Goal: Task Accomplishment & Management: Complete application form

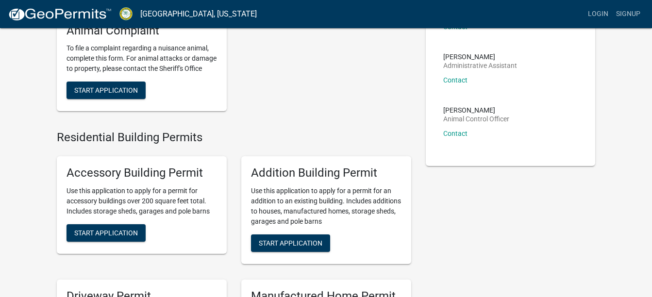
scroll to position [112, 0]
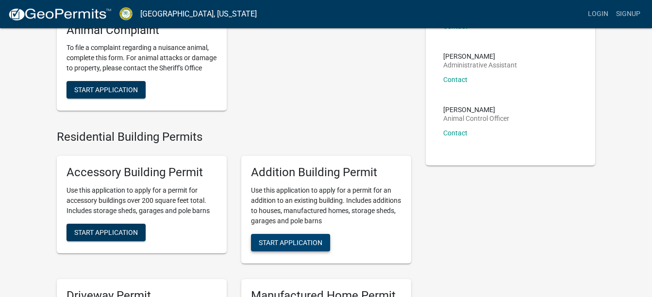
click at [295, 246] on span "Start Application" at bounding box center [291, 242] width 64 height 8
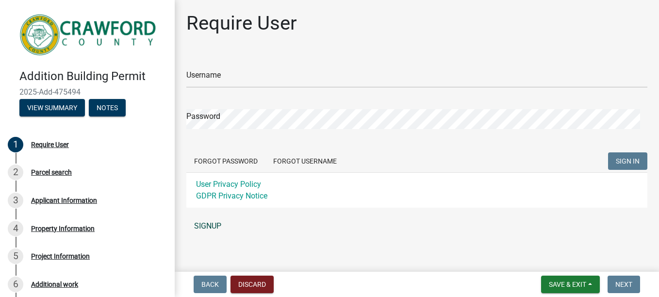
click at [214, 222] on link "SIGNUP" at bounding box center [416, 225] width 461 height 19
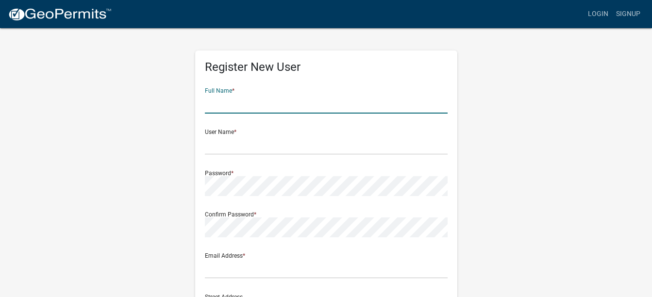
click at [232, 102] on input "text" at bounding box center [326, 104] width 243 height 20
type input "[PERSON_NAME]"
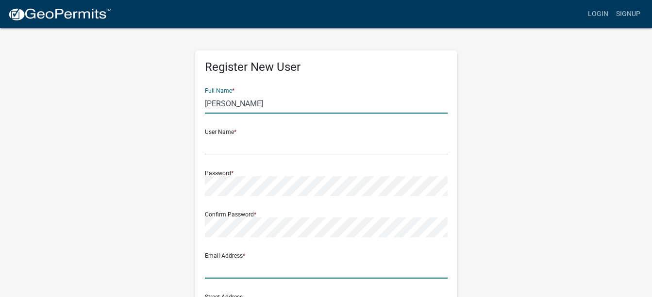
type input "bandmmechanical23@gmail.com"
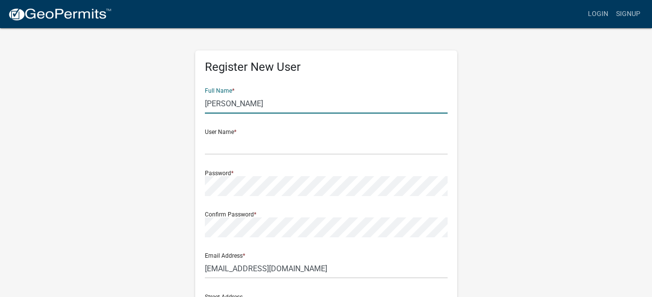
type input "P.O. Box 534"
type input "Byron"
type input "GA"
type input "31008"
type input "4786977133"
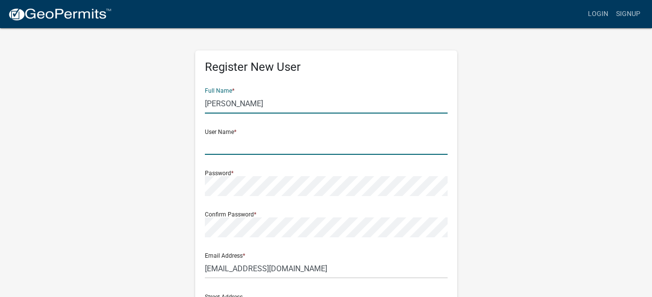
click at [219, 149] on input "text" at bounding box center [326, 145] width 243 height 20
click at [218, 150] on input "[PERSON_NAME]" at bounding box center [326, 145] width 243 height 20
type input "Thomasb"
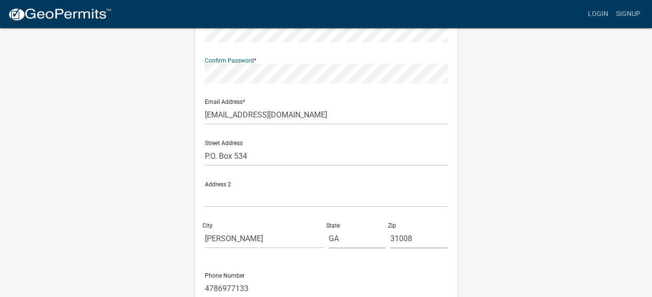
scroll to position [154, 0]
click at [290, 112] on input "bandmmechanical23@gmail.com" at bounding box center [326, 114] width 243 height 20
drag, startPoint x: 302, startPoint y: 115, endPoint x: 198, endPoint y: 121, distance: 104.5
click at [198, 121] on div "Register New User Full Name * Thomas Bush User Name * Thomasb Password * Confir…" at bounding box center [326, 128] width 262 height 464
type input "[EMAIL_ADDRESS][DOMAIN_NAME]"
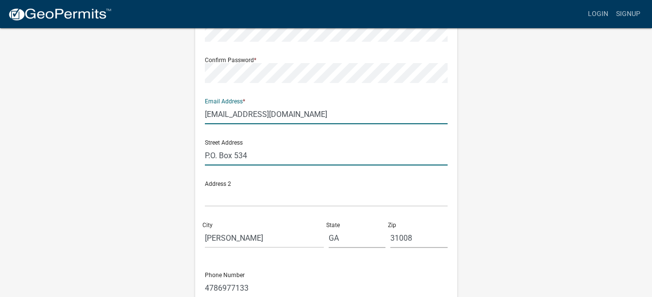
click at [246, 155] on input "P.O. Box 534" at bounding box center [326, 156] width 243 height 20
type input "P"
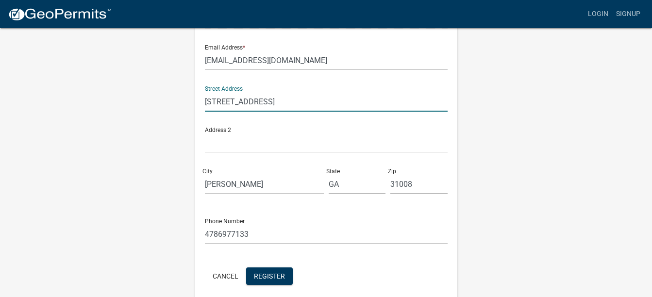
scroll to position [249, 0]
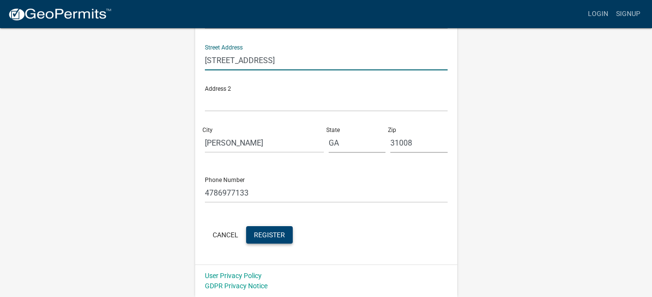
type input "[STREET_ADDRESS]"
click at [257, 238] on span "Register" at bounding box center [269, 235] width 31 height 8
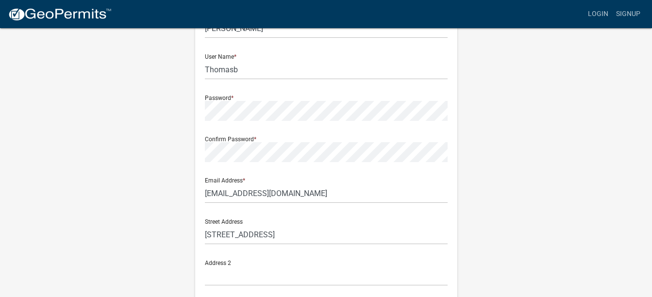
scroll to position [0, 0]
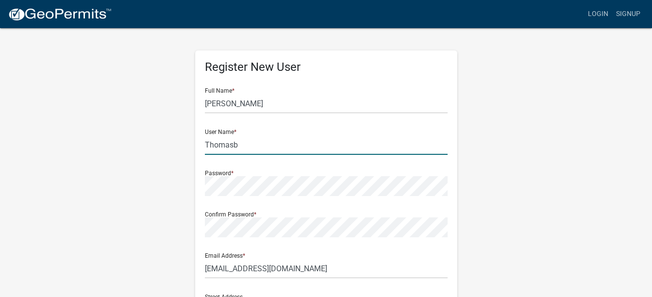
click at [240, 142] on input "Thomasb" at bounding box center [326, 145] width 243 height 20
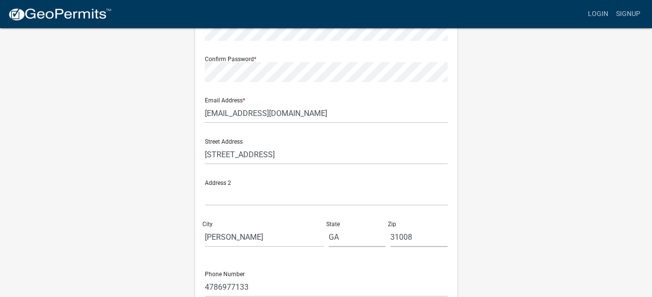
scroll to position [249, 0]
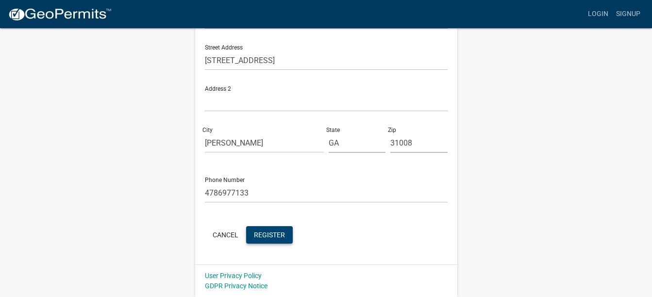
type input "Thomasb1"
click at [257, 233] on span "Register" at bounding box center [269, 235] width 31 height 8
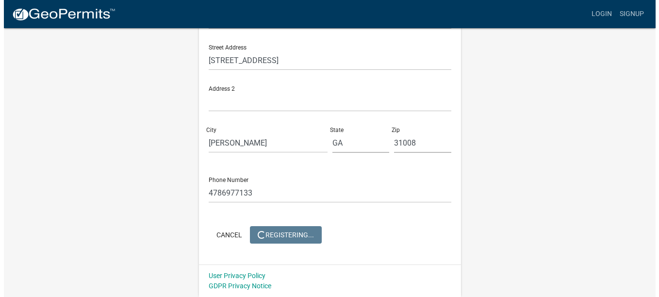
scroll to position [0, 0]
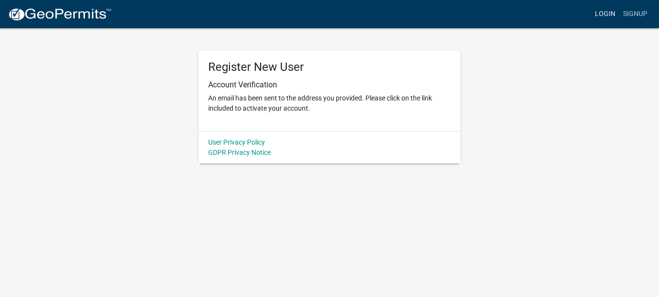
click at [603, 14] on link "Login" at bounding box center [605, 14] width 28 height 18
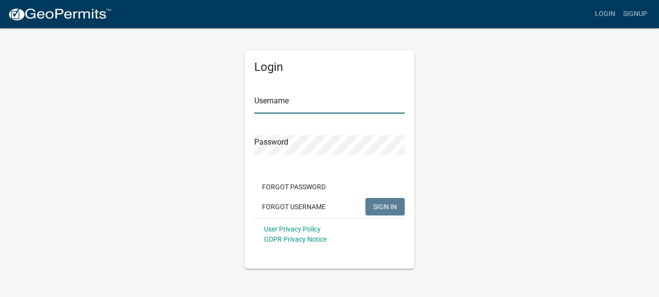
type input "Thomasb1"
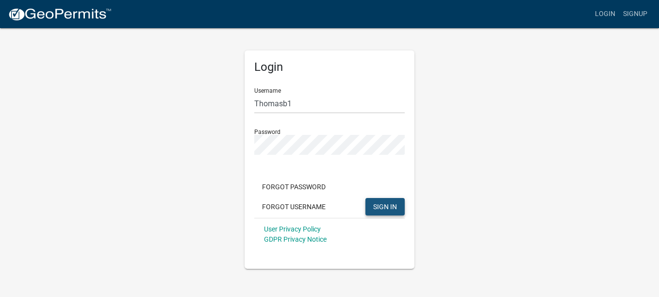
click at [376, 209] on span "SIGN IN" at bounding box center [385, 206] width 24 height 8
click at [366, 233] on div "User Privacy Policy GDPR Privacy Notice" at bounding box center [329, 234] width 150 height 33
click at [375, 205] on span "SIGN IN" at bounding box center [385, 206] width 24 height 8
click at [260, 166] on form "Username Thomasb1 Password Forgot Password Forgot Username SIGN IN User Privacy…" at bounding box center [329, 165] width 150 height 170
click at [380, 203] on span "SIGN IN" at bounding box center [385, 206] width 24 height 8
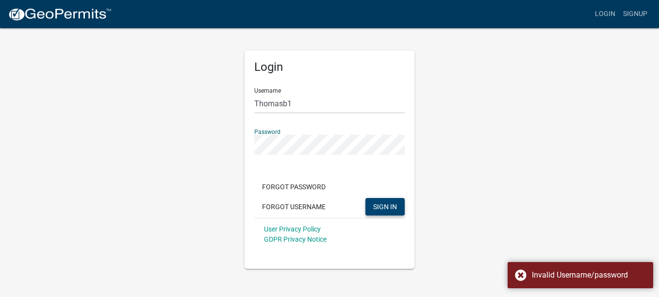
click at [252, 148] on div "Login Username Thomasb1 Password Forgot Password Forgot Username SIGN IN User P…" at bounding box center [330, 159] width 170 height 218
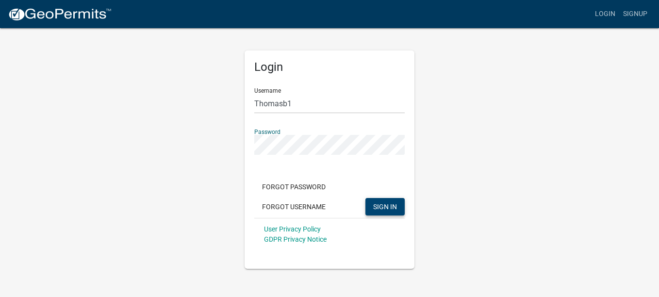
click at [270, 171] on form "Username Thomasb1 Password Forgot Password Forgot Username SIGN IN User Privacy…" at bounding box center [329, 165] width 150 height 170
click at [377, 198] on button "SIGN IN" at bounding box center [385, 206] width 39 height 17
click at [377, 204] on span "SIGN IN" at bounding box center [385, 206] width 24 height 8
click at [310, 188] on button "Forgot Password" at bounding box center [293, 186] width 79 height 17
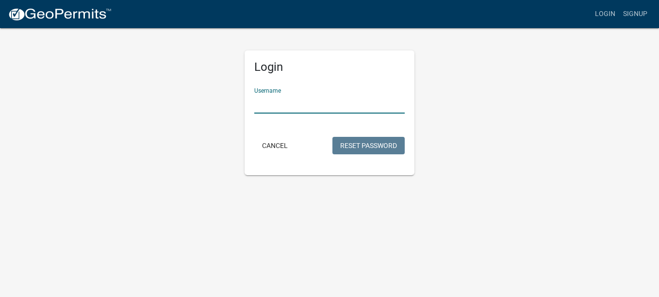
click at [286, 104] on input "Username" at bounding box center [329, 104] width 150 height 20
type input "Thomasb1"
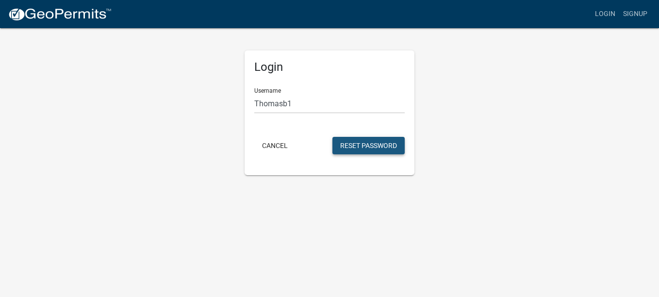
click at [358, 142] on button "Reset Password" at bounding box center [368, 145] width 72 height 17
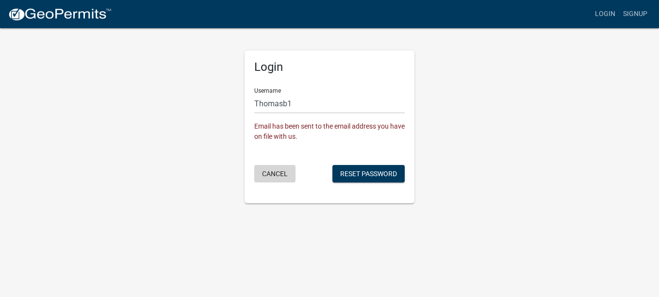
click at [268, 171] on button "Cancel" at bounding box center [274, 173] width 41 height 17
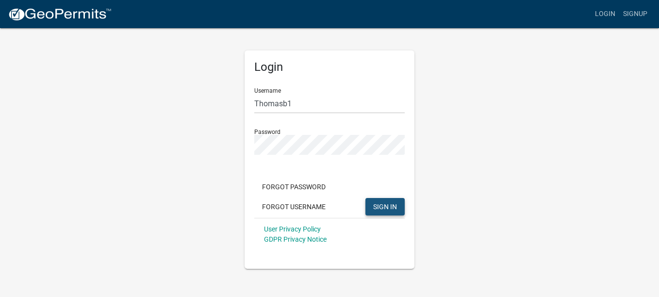
click at [397, 207] on span "SIGN IN" at bounding box center [385, 206] width 24 height 8
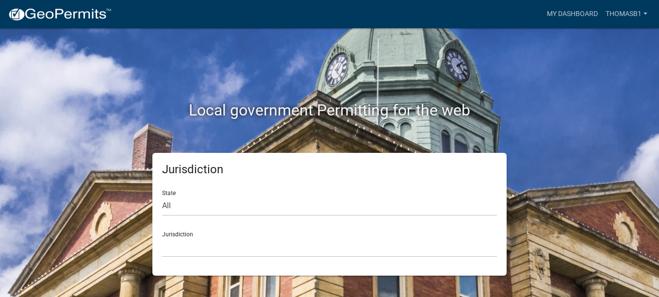
click at [175, 235] on div "Jurisdiction Custer County, Colorado Carroll County, Georgia Cook County, Georg…" at bounding box center [329, 240] width 335 height 33
click at [167, 205] on select "All Colorado Georgia Indiana Iowa Kansas Minnesota Ohio South Carolina Wisconsin" at bounding box center [329, 206] width 335 height 20
select select "Georgia"
click at [162, 196] on select "All Colorado Georgia Indiana Iowa Kansas Minnesota Ohio South Carolina Wisconsin" at bounding box center [329, 206] width 335 height 20
click at [185, 233] on div "Jurisdiction Carroll County, Georgia Cook County, Georgia Crawford County, Geor…" at bounding box center [329, 240] width 335 height 33
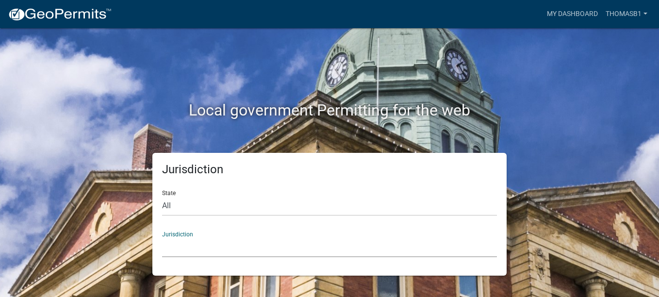
click at [178, 249] on select "Carroll County, Georgia Cook County, Georgia Crawford County, Georgia Gilmer Co…" at bounding box center [329, 247] width 335 height 20
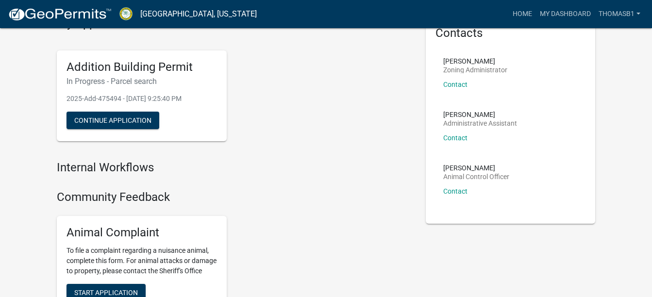
scroll to position [54, 0]
click at [147, 126] on button "Continue Application" at bounding box center [112, 119] width 93 height 17
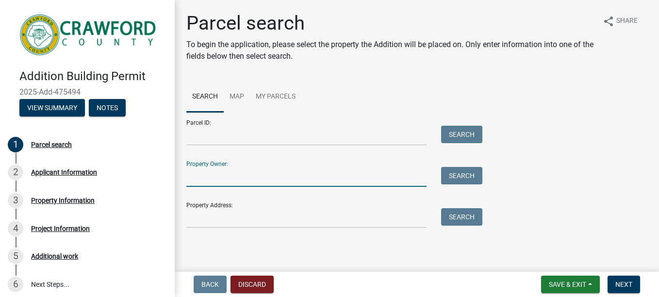
click at [188, 176] on input "Property Owner:" at bounding box center [306, 177] width 240 height 20
type input "[PERSON_NAME]"
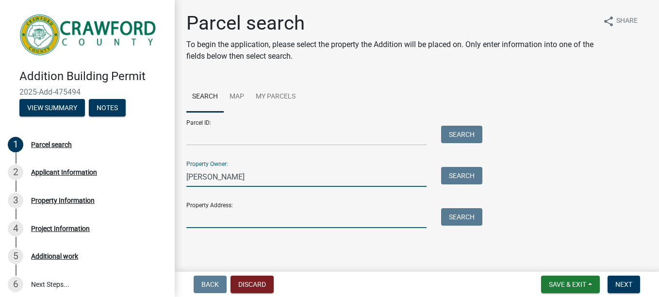
type input "[STREET_ADDRESS]"
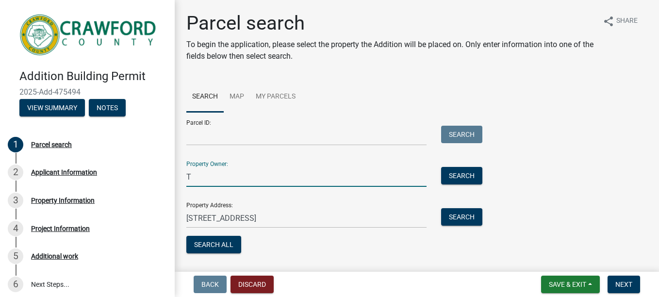
type input "[PERSON_NAME]"
click at [232, 248] on button "Search All" at bounding box center [213, 244] width 55 height 17
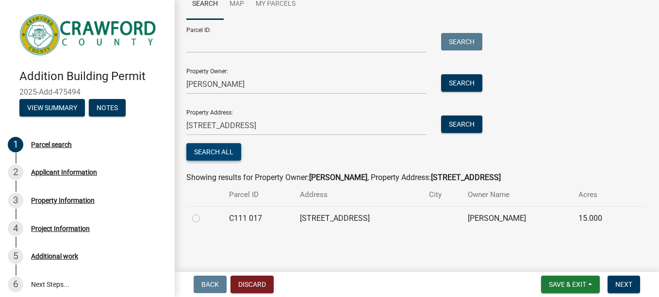
scroll to position [93, 0]
click at [204, 213] on label at bounding box center [204, 213] width 0 height 0
click at [204, 215] on 017 "radio" at bounding box center [207, 216] width 6 height 6
radio 017 "true"
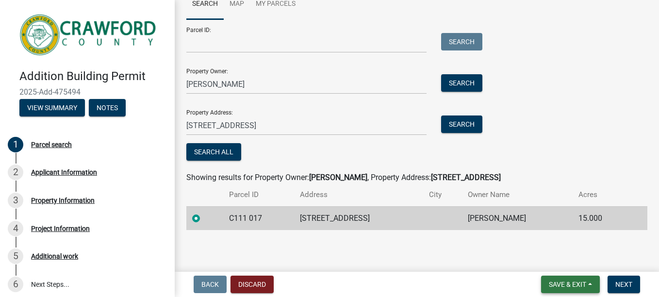
click at [554, 281] on span "Save & Exit" at bounding box center [567, 285] width 37 height 8
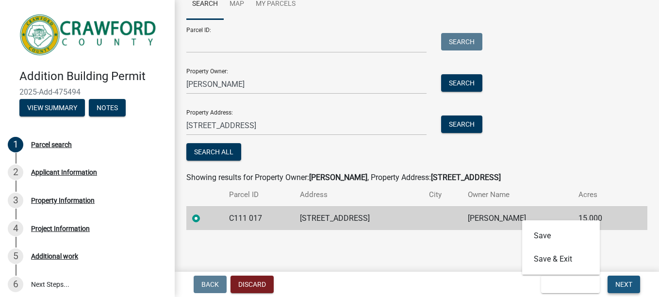
click at [620, 285] on span "Next" at bounding box center [623, 285] width 17 height 8
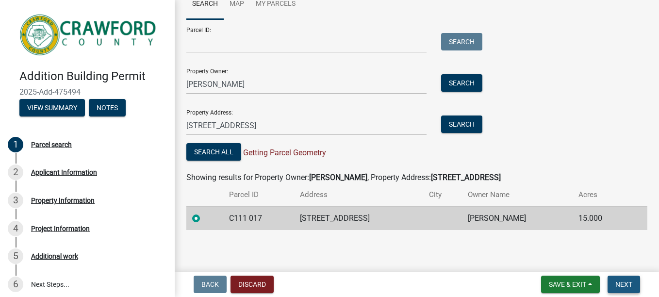
click at [622, 283] on span "Next" at bounding box center [623, 285] width 17 height 8
click at [557, 282] on span "Save & Exit" at bounding box center [567, 285] width 37 height 8
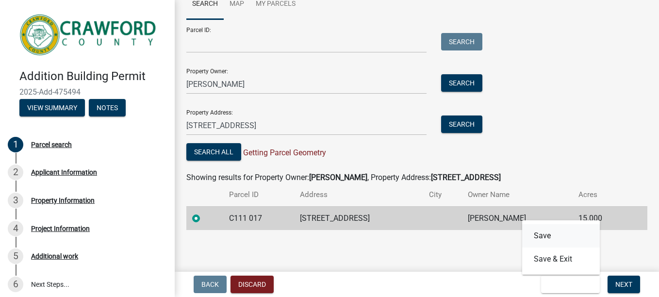
click at [540, 239] on button "Save" at bounding box center [561, 235] width 78 height 23
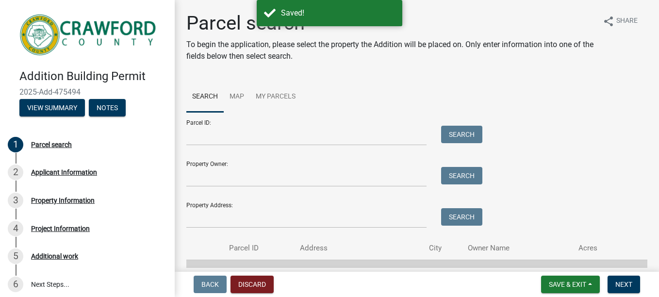
scroll to position [53, 0]
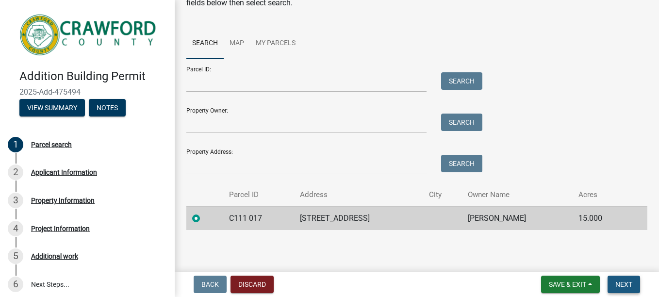
click at [630, 287] on span "Next" at bounding box center [623, 285] width 17 height 8
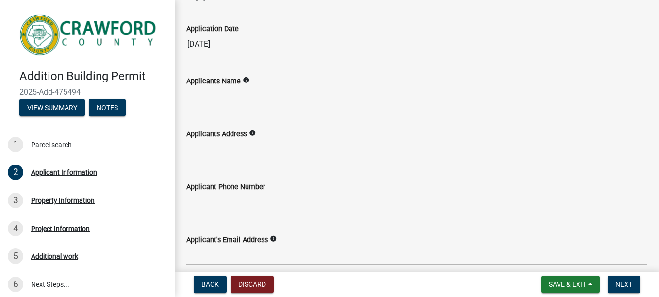
scroll to position [70, 0]
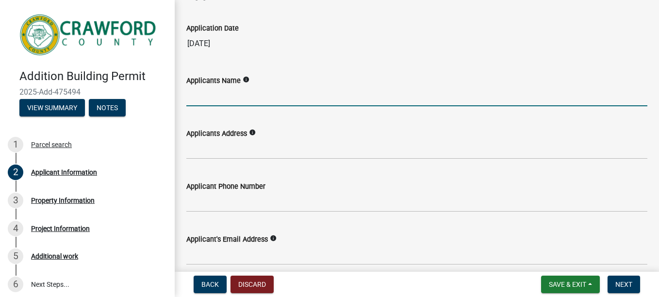
click at [197, 98] on input "Applicants Name" at bounding box center [416, 96] width 461 height 20
click at [191, 100] on input "Applicants Name" at bounding box center [416, 96] width 461 height 20
type input "[PERSON_NAME]"
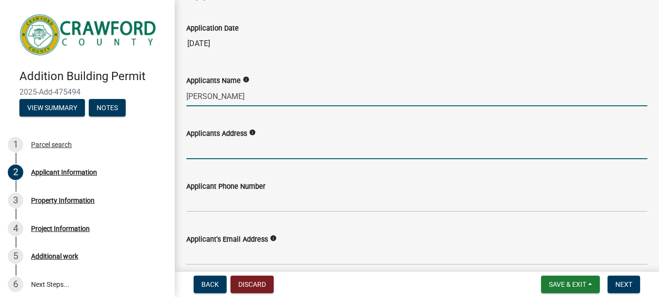
click at [198, 150] on input "Applicants Address" at bounding box center [416, 149] width 461 height 20
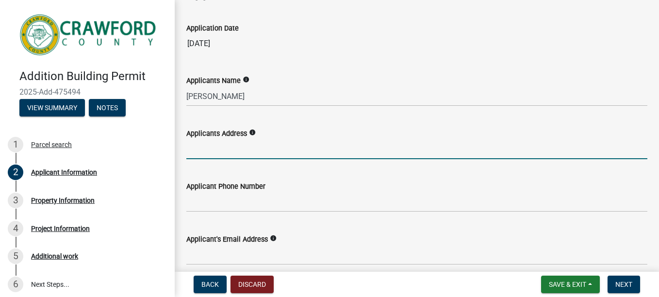
type input "[STREET_ADDRESS]"
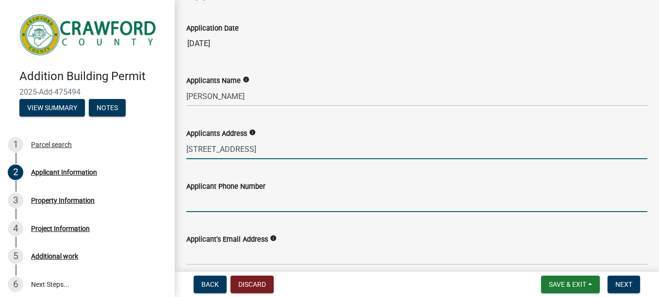
type input "4786977133"
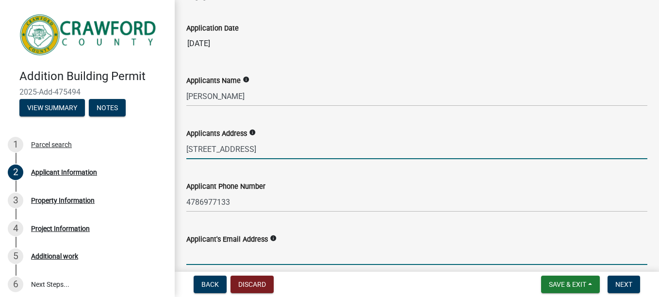
type input "[EMAIL_ADDRESS][DOMAIN_NAME]"
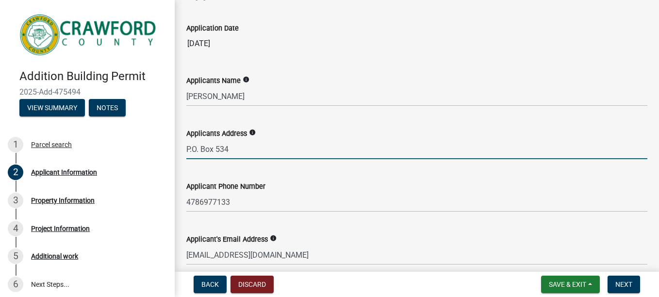
click at [266, 146] on input "P.O. Box 534" at bounding box center [416, 149] width 461 height 20
click at [251, 148] on input "P.O. Box 534" at bounding box center [416, 149] width 461 height 20
type input "P"
type input "[STREET_ADDRESS]"
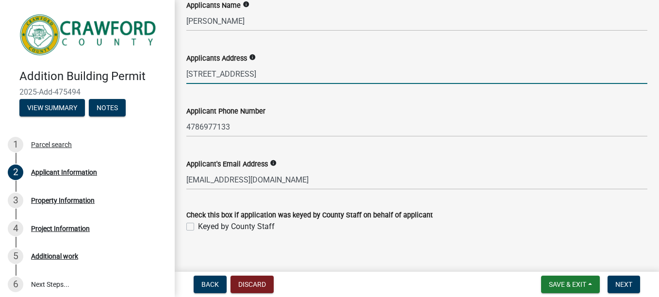
scroll to position [156, 0]
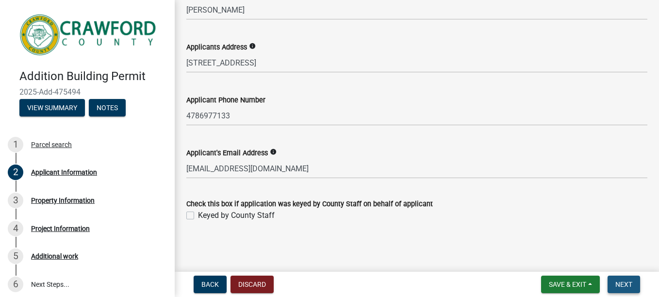
click at [611, 280] on button "Next" at bounding box center [624, 284] width 33 height 17
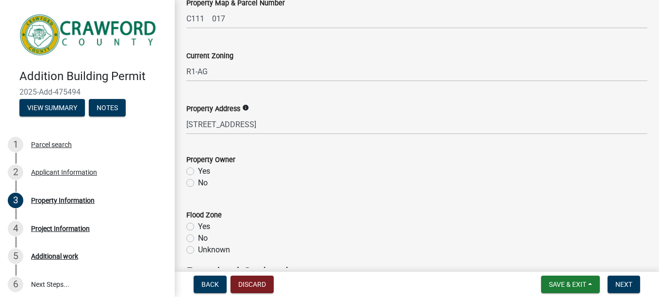
scroll to position [95, 0]
click at [198, 173] on label "Yes" at bounding box center [204, 172] width 12 height 12
click at [198, 172] on input "Yes" at bounding box center [201, 169] width 6 height 6
radio input "true"
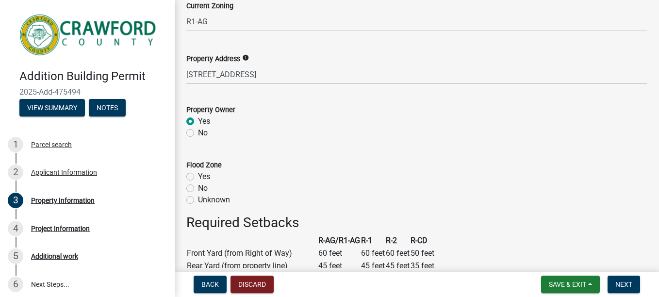
scroll to position [146, 0]
click at [198, 186] on label "No" at bounding box center [203, 188] width 10 height 12
click at [198, 186] on input "No" at bounding box center [201, 185] width 6 height 6
radio input "true"
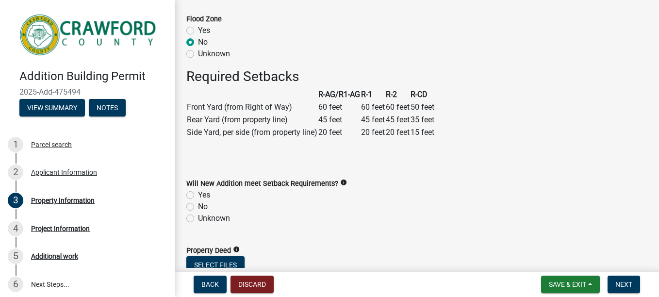
scroll to position [292, 0]
click at [198, 196] on label "Yes" at bounding box center [204, 195] width 12 height 12
click at [198, 195] on input "Yes" at bounding box center [201, 192] width 6 height 6
radio input "true"
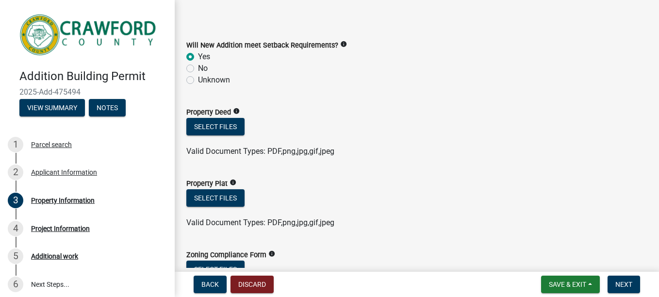
scroll to position [443, 0]
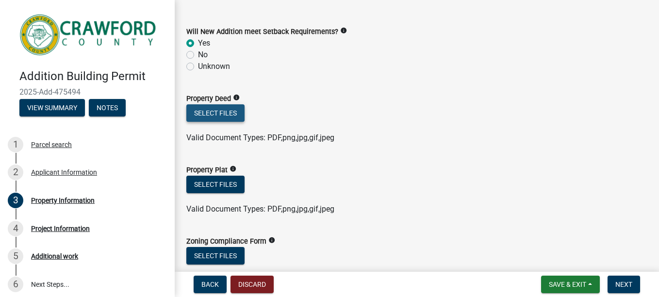
click at [222, 120] on button "Select files" at bounding box center [215, 112] width 58 height 17
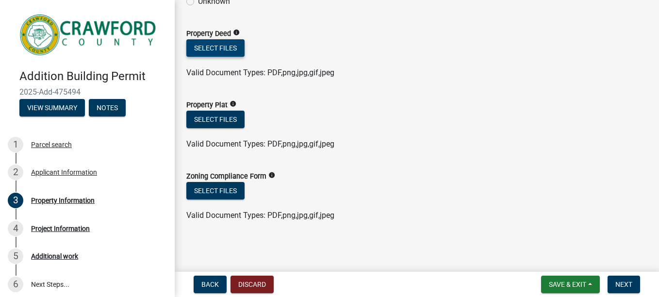
scroll to position [472, 0]
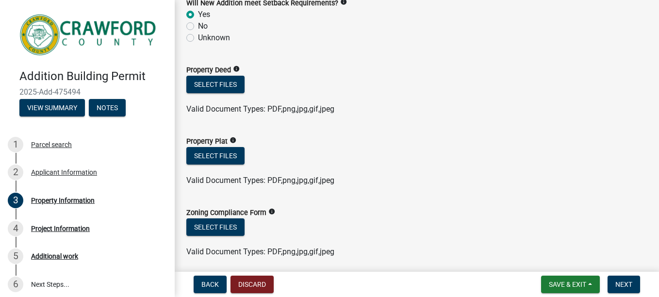
click at [238, 67] on icon "info" at bounding box center [236, 69] width 7 height 7
click at [233, 141] on icon "info" at bounding box center [233, 140] width 7 height 7
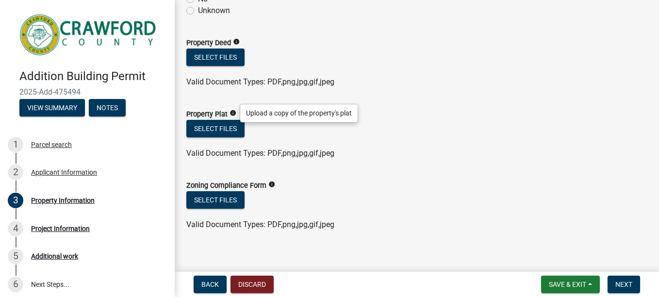
scroll to position [508, 0]
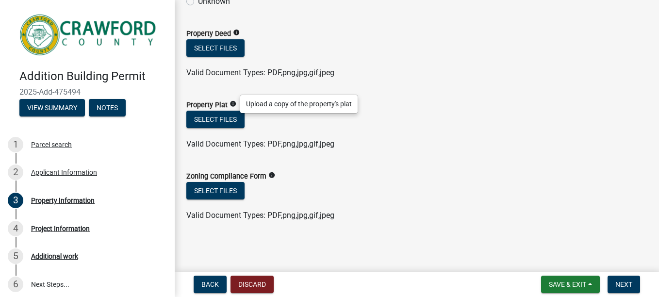
click at [268, 174] on icon "info" at bounding box center [271, 175] width 7 height 7
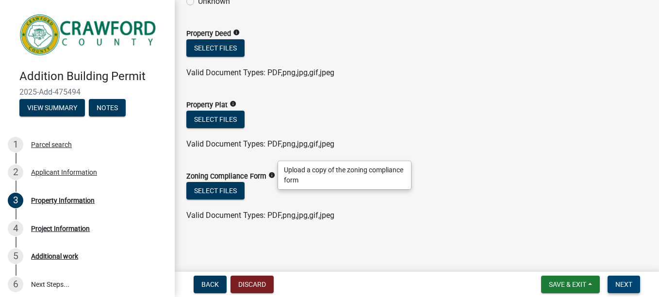
click at [618, 286] on span "Next" at bounding box center [623, 285] width 17 height 8
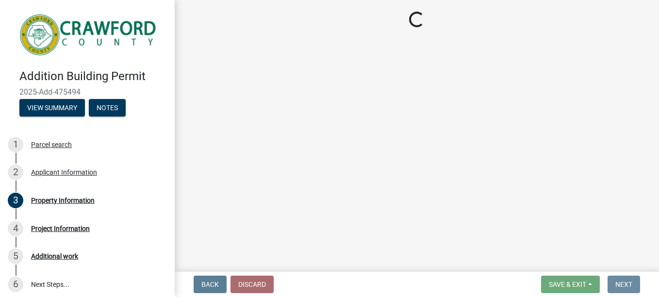
scroll to position [0, 0]
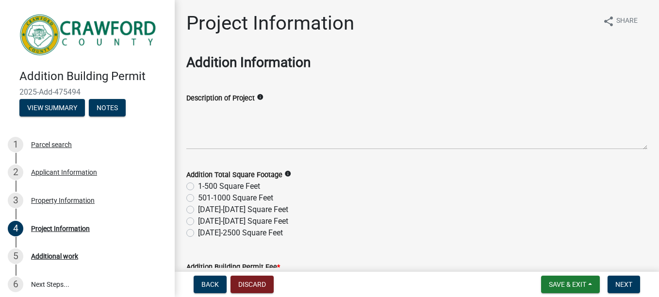
click at [198, 210] on label "[DATE]-[DATE] Square Feet" at bounding box center [243, 210] width 90 height 12
click at [198, 210] on input "[DATE]-[DATE] Square Feet" at bounding box center [201, 207] width 6 height 6
radio input "true"
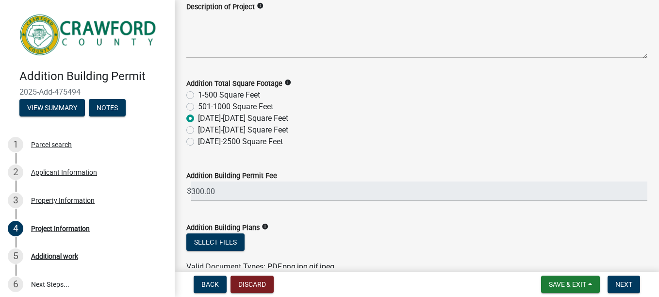
scroll to position [98, 0]
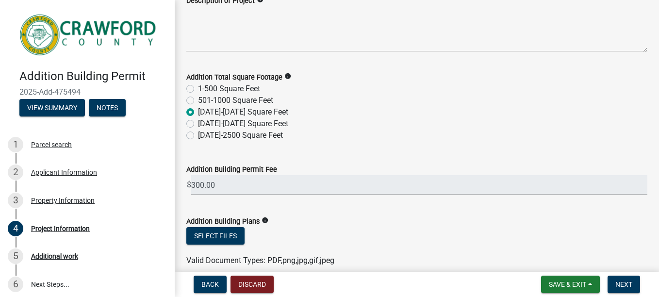
click at [198, 126] on label "[DATE]-[DATE] Square Feet" at bounding box center [243, 124] width 90 height 12
click at [198, 124] on input "[DATE]-[DATE] Square Feet" at bounding box center [201, 121] width 6 height 6
radio input "true"
click at [198, 111] on label "[DATE]-[DATE] Square Feet" at bounding box center [243, 112] width 90 height 12
click at [198, 111] on input "[DATE]-[DATE] Square Feet" at bounding box center [201, 109] width 6 height 6
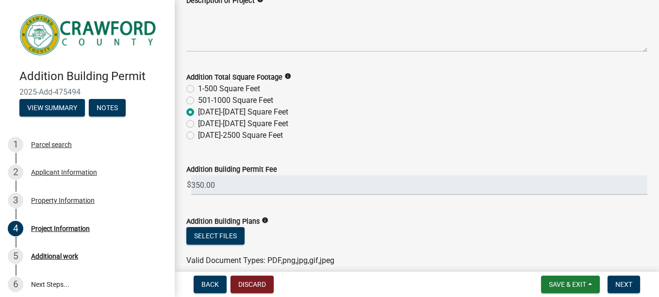
radio input "true"
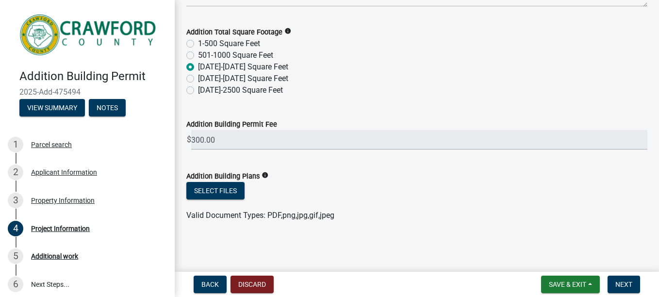
click at [264, 176] on icon "info" at bounding box center [265, 175] width 7 height 7
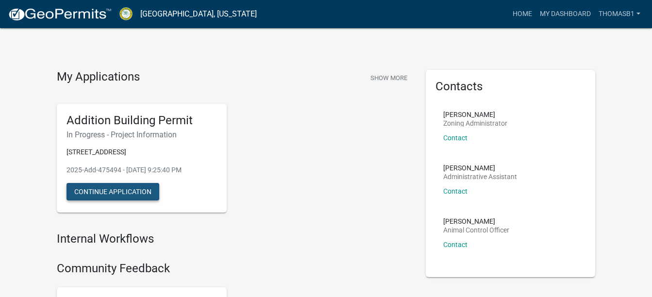
click at [123, 196] on button "Continue Application" at bounding box center [112, 191] width 93 height 17
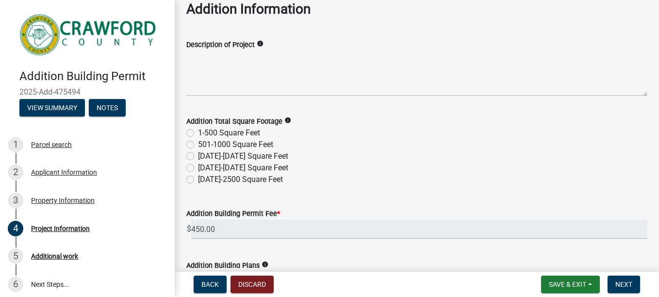
scroll to position [57, 0]
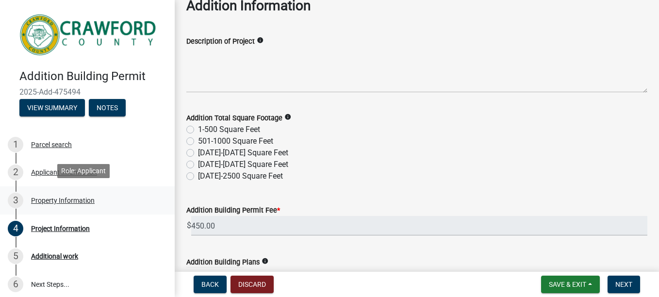
click at [35, 199] on div "Property Information" at bounding box center [63, 200] width 64 height 7
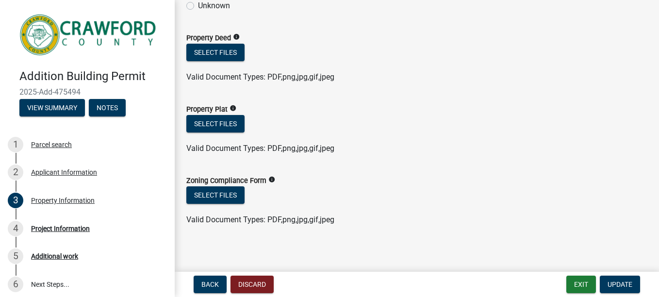
scroll to position [508, 0]
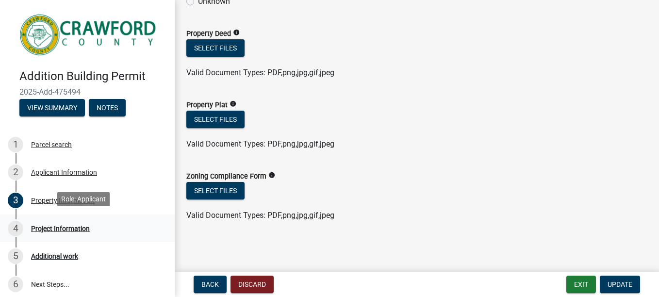
click at [80, 225] on div "Project Information" at bounding box center [60, 228] width 59 height 7
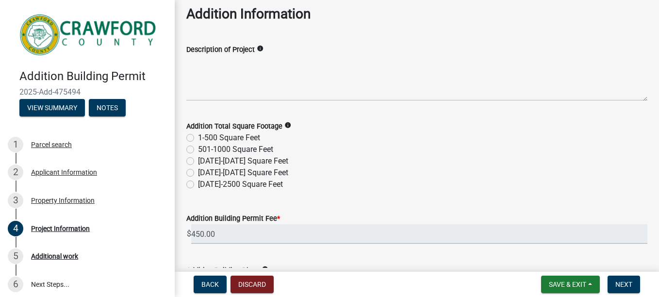
scroll to position [68, 0]
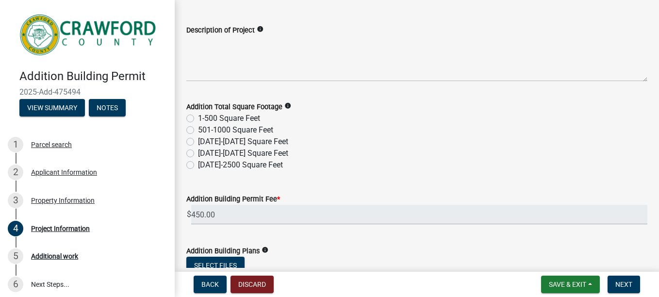
click at [198, 143] on label "[DATE]-[DATE] Square Feet" at bounding box center [243, 142] width 90 height 12
click at [198, 142] on input "[DATE]-[DATE] Square Feet" at bounding box center [201, 139] width 6 height 6
radio input "true"
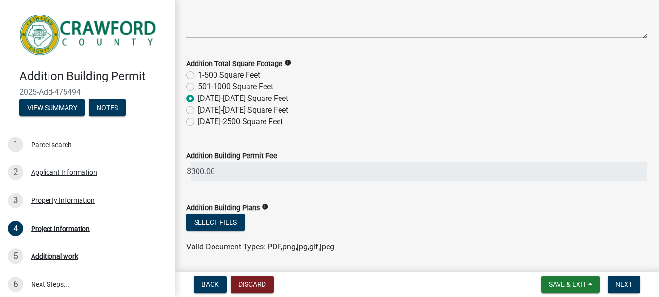
scroll to position [143, 0]
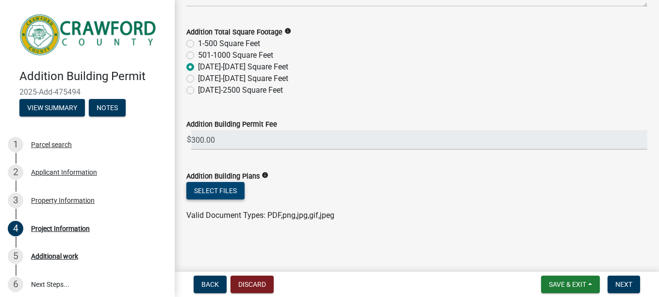
click at [225, 189] on button "Select files" at bounding box center [215, 190] width 58 height 17
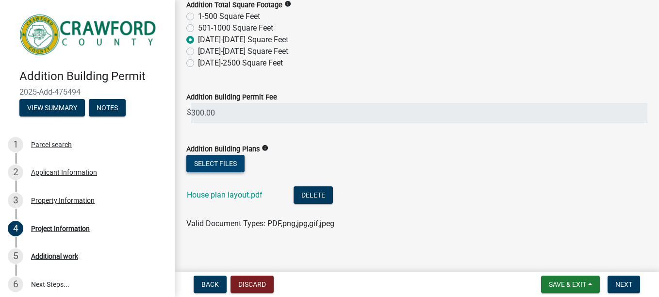
scroll to position [178, 0]
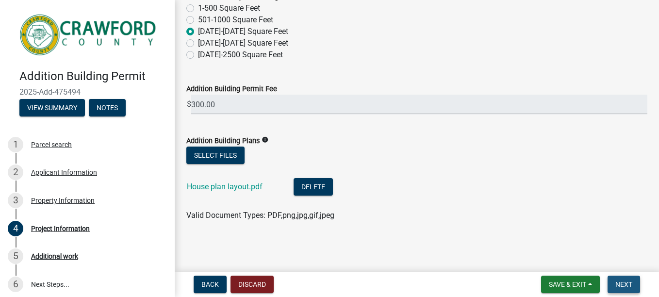
click at [617, 283] on span "Next" at bounding box center [623, 285] width 17 height 8
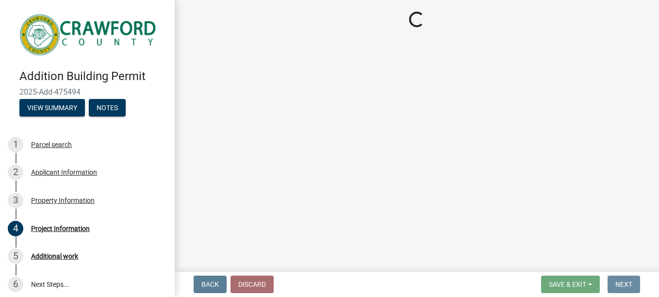
scroll to position [0, 0]
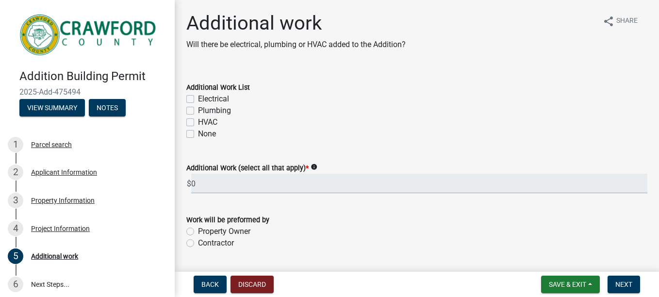
click at [198, 101] on label "Electrical" at bounding box center [213, 99] width 31 height 12
click at [198, 100] on input "Electrical" at bounding box center [201, 96] width 6 height 6
checkbox input "true"
checkbox input "false"
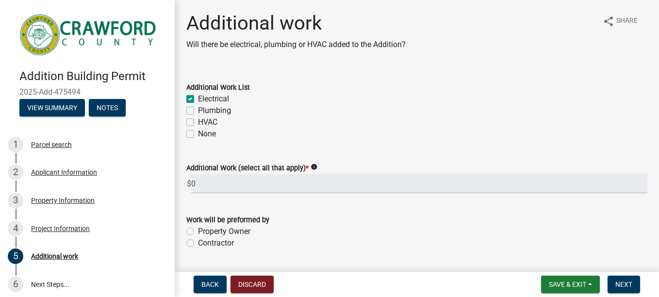
checkbox input "false"
click at [198, 111] on label "Plumbing" at bounding box center [214, 111] width 33 height 12
click at [198, 111] on input "Plumbing" at bounding box center [201, 108] width 6 height 6
checkbox input "true"
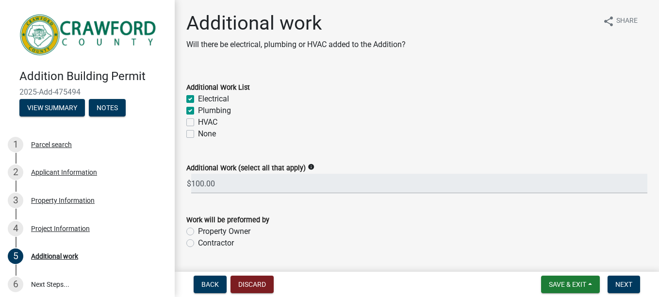
checkbox input "true"
checkbox input "false"
click at [198, 121] on label "HVAC" at bounding box center [207, 122] width 19 height 12
click at [198, 121] on input "HVAC" at bounding box center [201, 119] width 6 height 6
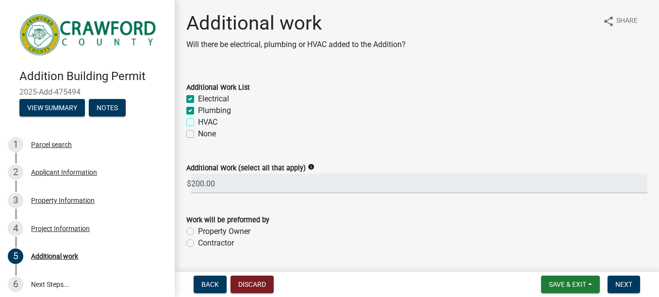
checkbox input "true"
checkbox input "false"
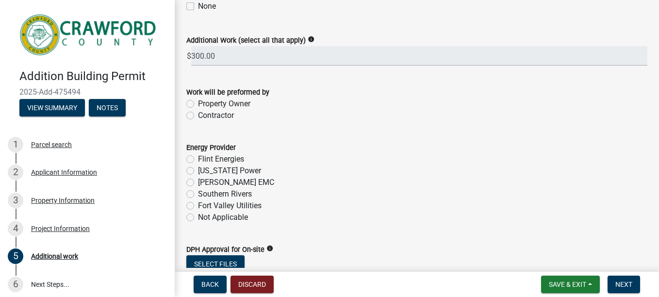
scroll to position [138, 0]
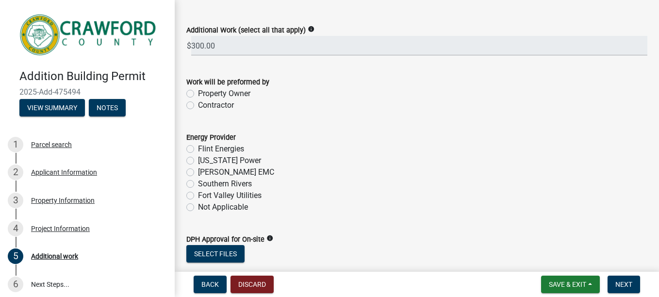
click at [198, 148] on label "Flint Energies" at bounding box center [221, 149] width 46 height 12
click at [198, 148] on input "Flint Energies" at bounding box center [201, 146] width 6 height 6
radio input "true"
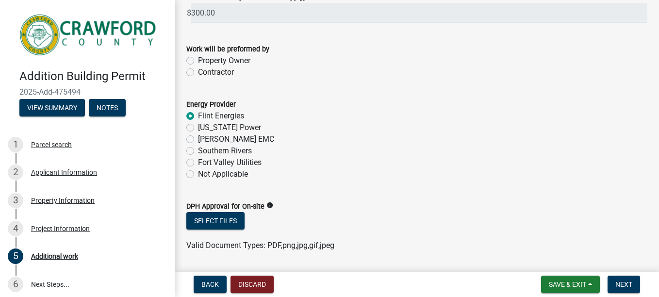
scroll to position [201, 0]
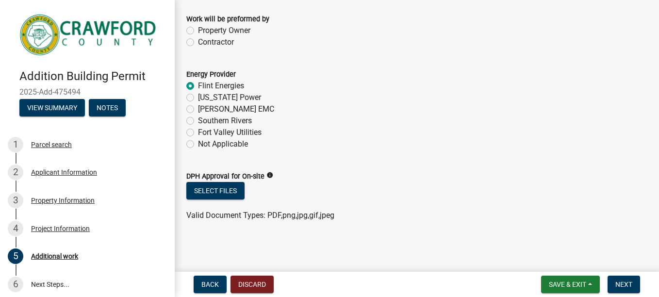
click at [269, 174] on icon "info" at bounding box center [269, 175] width 7 height 7
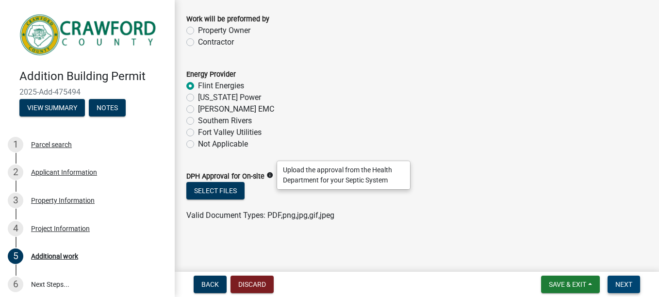
click at [619, 290] on button "Next" at bounding box center [624, 284] width 33 height 17
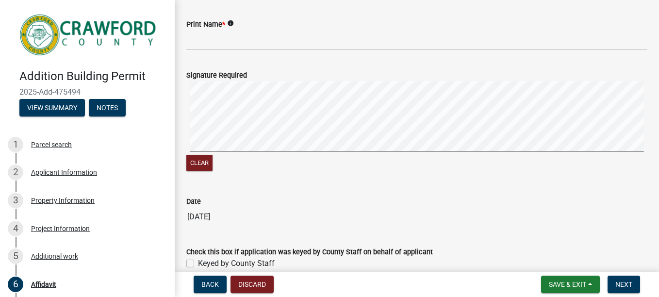
scroll to position [268, 0]
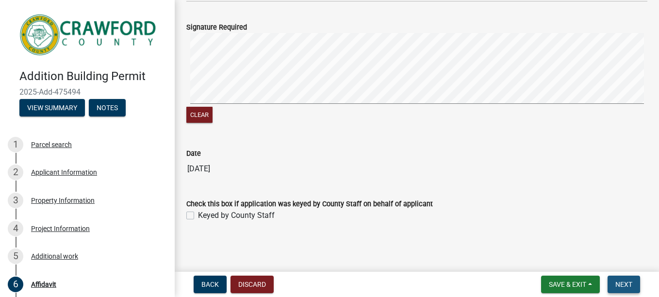
click at [615, 286] on button "Next" at bounding box center [624, 284] width 33 height 17
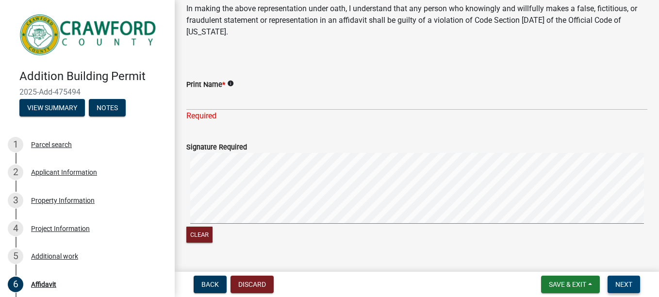
scroll to position [158, 0]
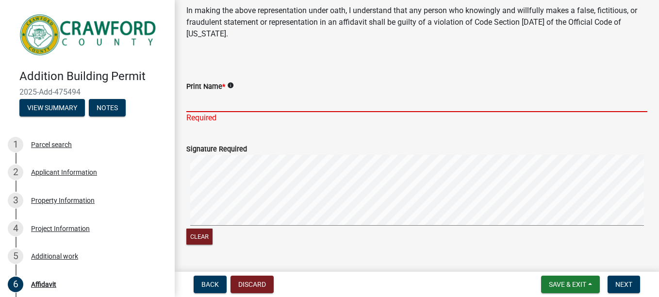
click at [192, 105] on input "Print Name *" at bounding box center [416, 102] width 461 height 20
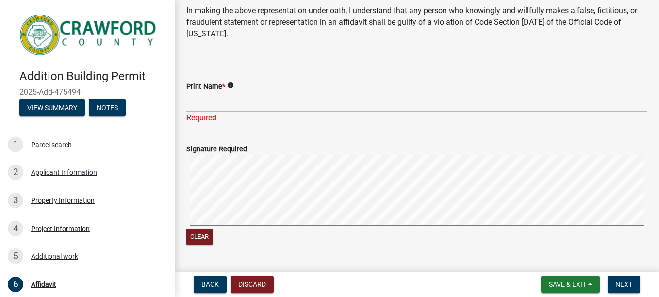
click at [231, 85] on icon "info" at bounding box center [230, 85] width 7 height 7
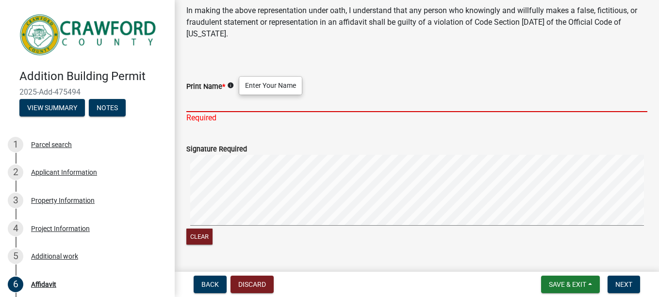
click at [190, 103] on input "Print Name *" at bounding box center [416, 102] width 461 height 20
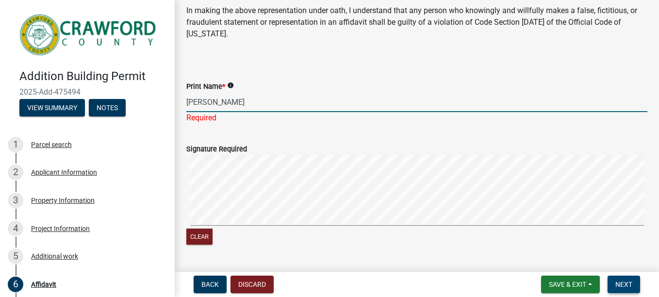
type input "[PERSON_NAME]"
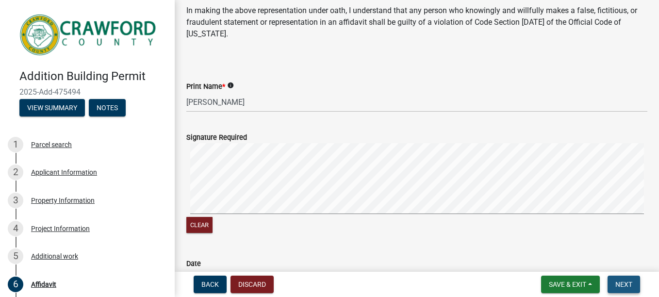
click at [618, 287] on span "Next" at bounding box center [623, 285] width 17 height 8
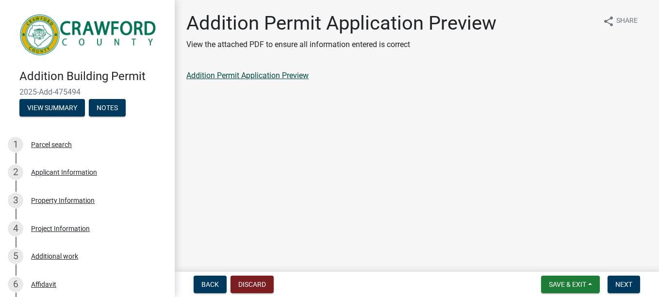
click at [248, 77] on link "Addition Permit Application Preview" at bounding box center [247, 75] width 122 height 9
click at [562, 281] on span "Save & Exit" at bounding box center [567, 285] width 37 height 8
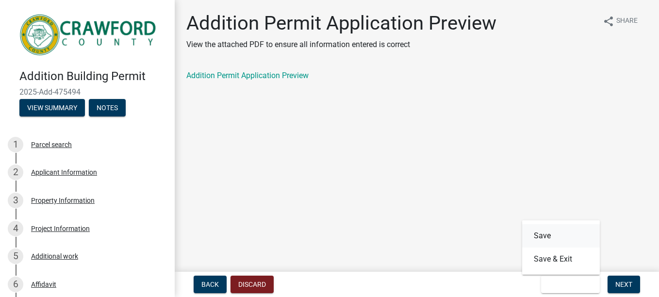
click at [543, 238] on button "Save" at bounding box center [561, 235] width 78 height 23
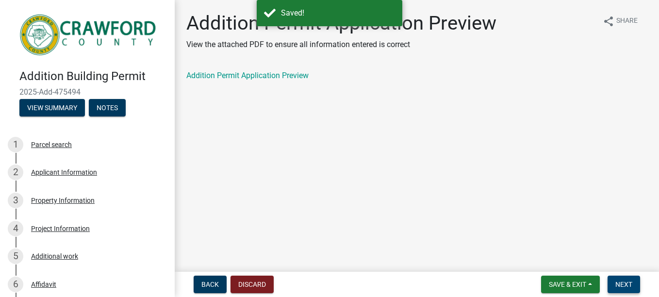
click at [624, 282] on span "Next" at bounding box center [623, 285] width 17 height 8
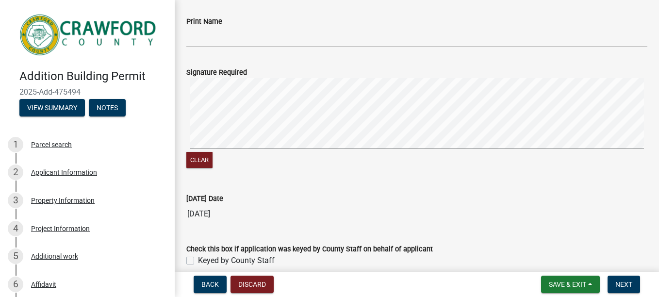
scroll to position [117, 0]
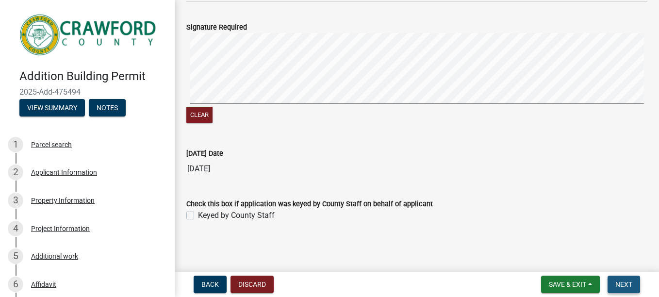
click at [624, 284] on span "Next" at bounding box center [623, 285] width 17 height 8
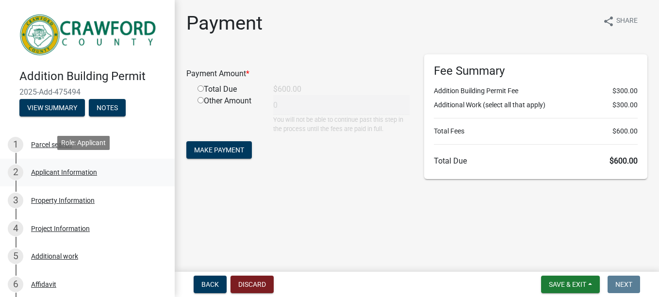
click at [66, 169] on div "Applicant Information" at bounding box center [64, 172] width 66 height 7
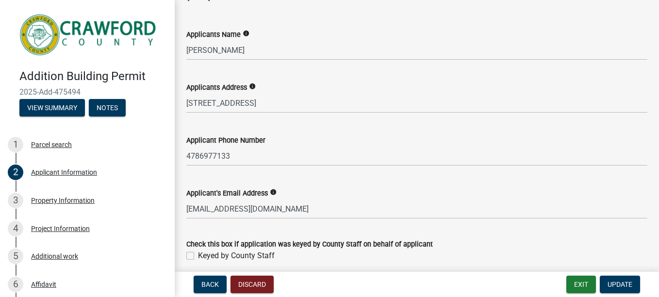
scroll to position [156, 0]
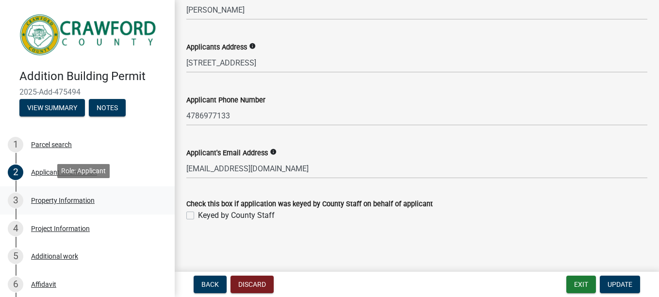
click at [58, 197] on div "Property Information" at bounding box center [63, 200] width 64 height 7
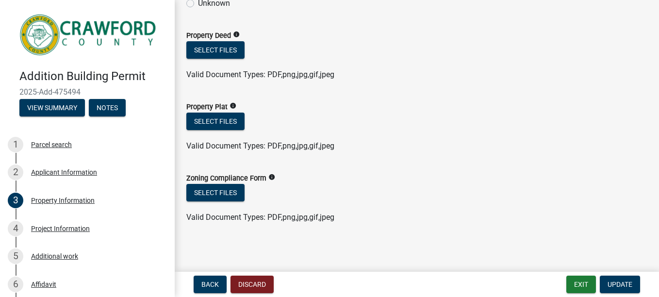
scroll to position [507, 0]
click at [226, 118] on button "Select files" at bounding box center [215, 120] width 58 height 17
click at [62, 141] on div "Parcel search" at bounding box center [51, 144] width 41 height 7
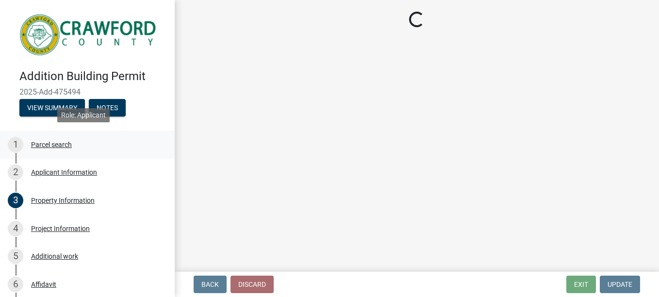
scroll to position [0, 0]
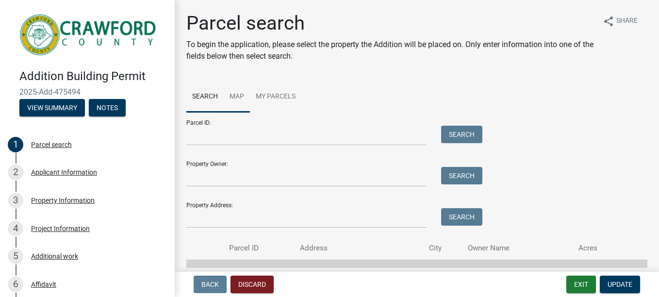
click at [239, 98] on link "Map" at bounding box center [237, 97] width 26 height 31
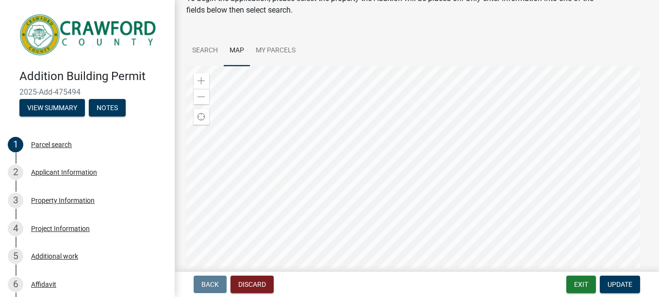
scroll to position [57, 0]
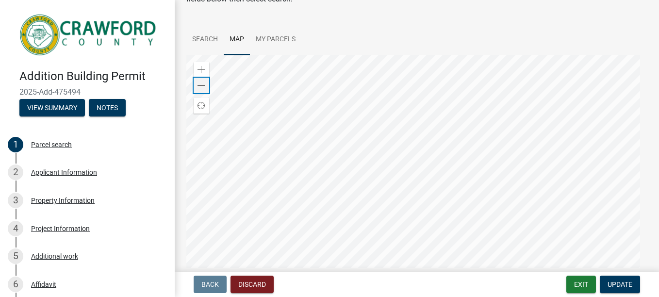
click at [200, 84] on span at bounding box center [202, 86] width 8 height 8
click at [200, 74] on div "Zoom in" at bounding box center [202, 70] width 16 height 16
click at [203, 106] on span "Find my location" at bounding box center [202, 106] width 8 height 8
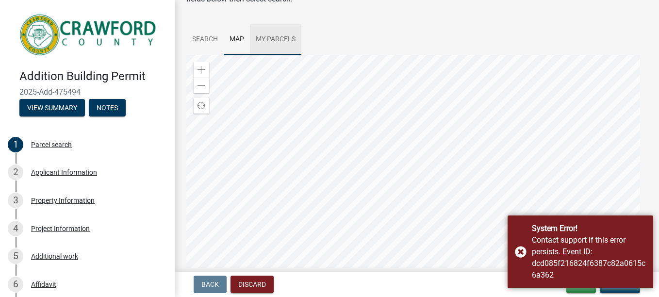
click at [268, 37] on link "My Parcels" at bounding box center [275, 39] width 51 height 31
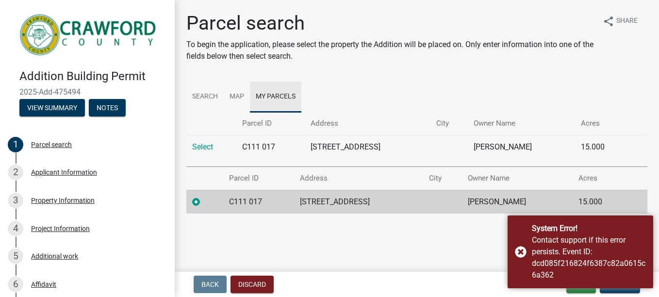
scroll to position [0, 0]
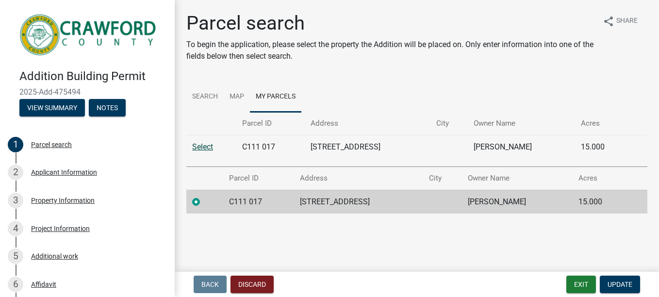
click at [203, 145] on link "Select" at bounding box center [202, 146] width 21 height 9
radio 017 "false"
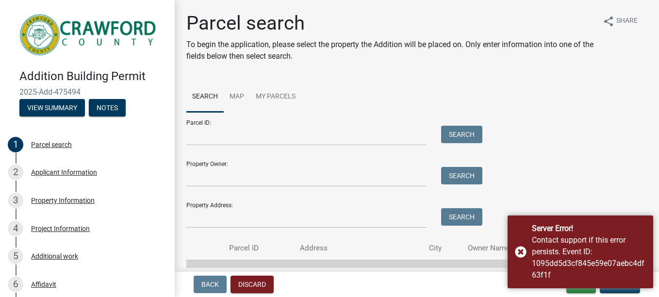
click at [522, 119] on div "Parcel ID: Search Property Owner: Search Property Address: Search" at bounding box center [416, 170] width 461 height 116
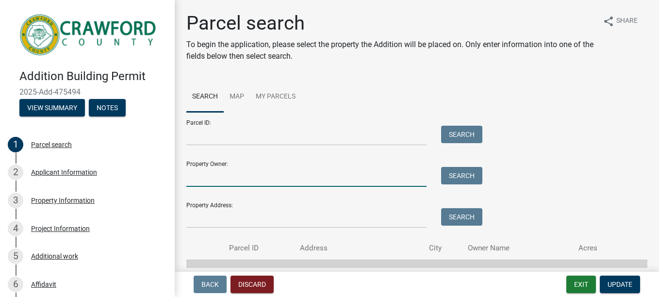
click at [200, 178] on input "Property Owner:" at bounding box center [306, 177] width 240 height 20
type input "[PERSON_NAME]"
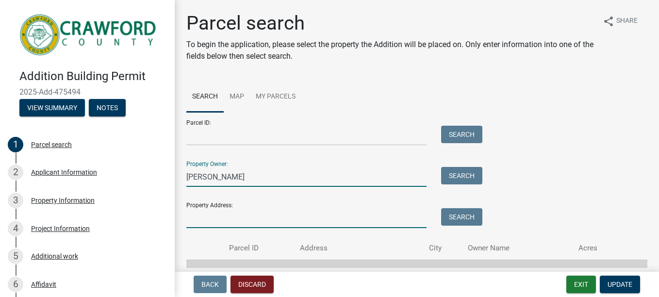
type input "[STREET_ADDRESS]"
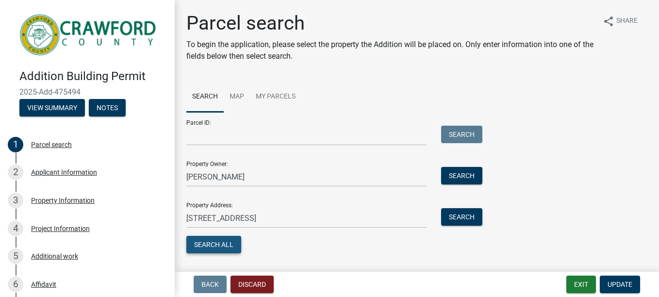
click at [221, 244] on button "Search All" at bounding box center [213, 244] width 55 height 17
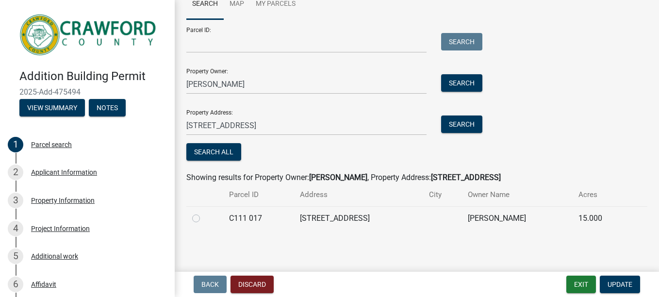
click at [204, 213] on label at bounding box center [204, 213] width 0 height 0
click at [204, 219] on 017 "radio" at bounding box center [207, 216] width 6 height 6
radio 017 "true"
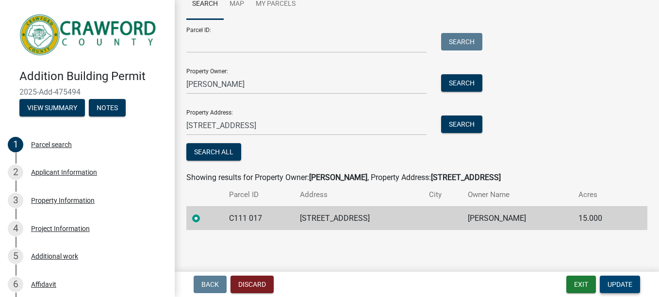
click at [609, 287] on span "Update" at bounding box center [620, 285] width 25 height 8
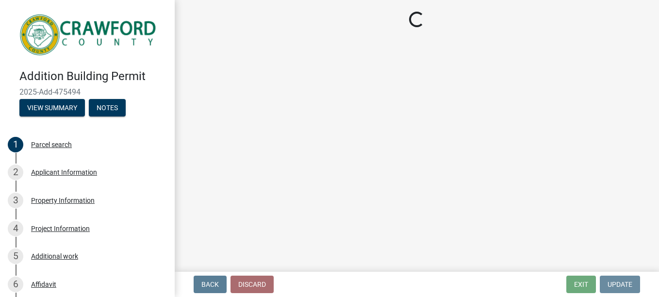
scroll to position [0, 0]
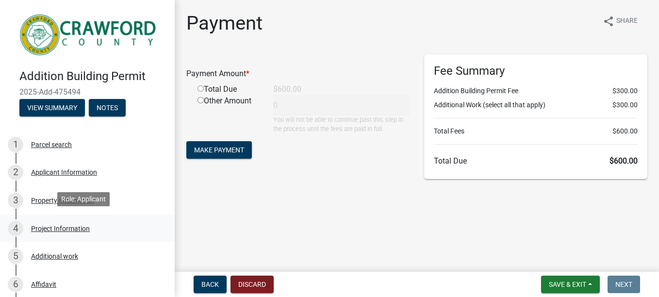
click at [47, 225] on div "Project Information" at bounding box center [60, 228] width 59 height 7
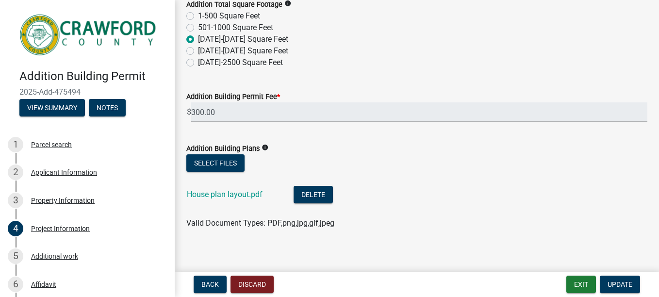
scroll to position [178, 0]
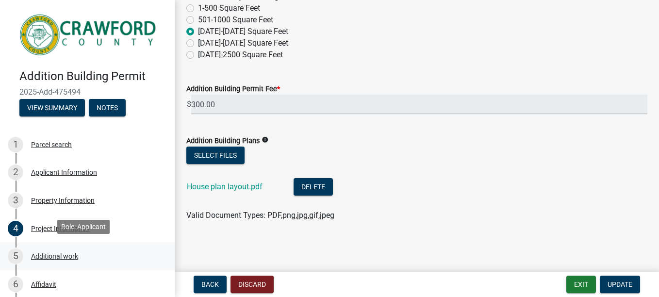
click at [55, 253] on div "Additional work" at bounding box center [54, 256] width 47 height 7
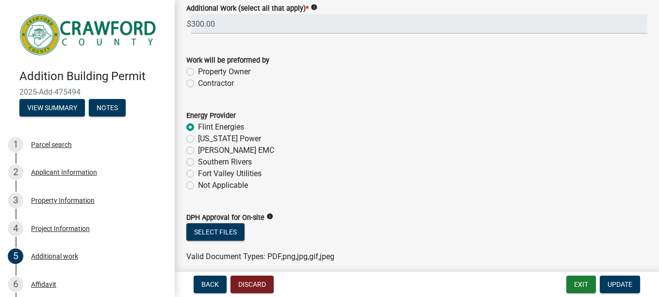
scroll to position [160, 0]
click at [269, 217] on icon "info" at bounding box center [269, 216] width 7 height 7
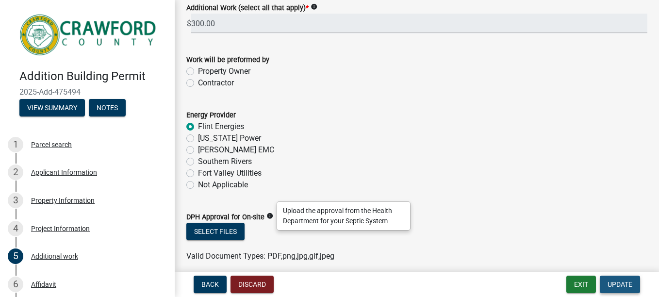
click at [621, 282] on span "Update" at bounding box center [620, 285] width 25 height 8
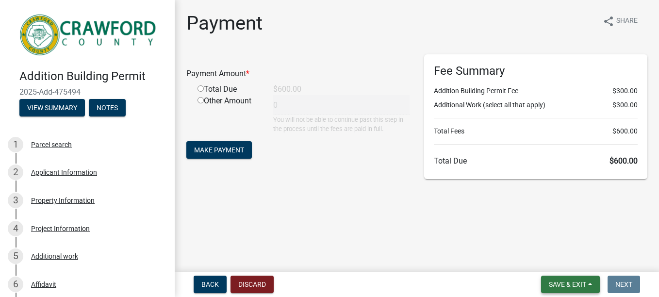
click at [566, 286] on span "Save & Exit" at bounding box center [567, 285] width 37 height 8
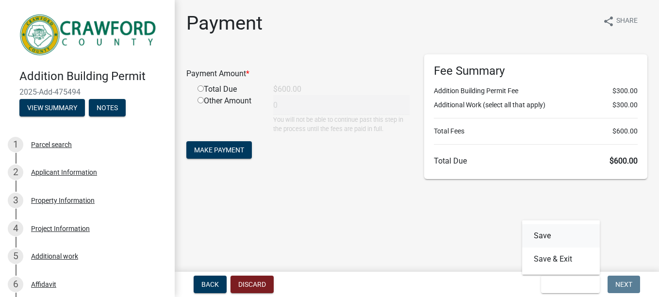
click at [550, 237] on button "Save" at bounding box center [561, 235] width 78 height 23
